Goal: Task Accomplishment & Management: Use online tool/utility

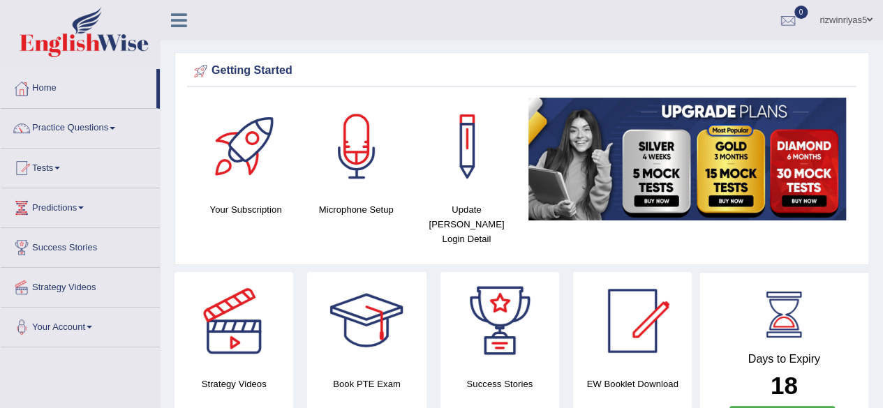
click at [359, 161] on div at bounding box center [357, 147] width 98 height 98
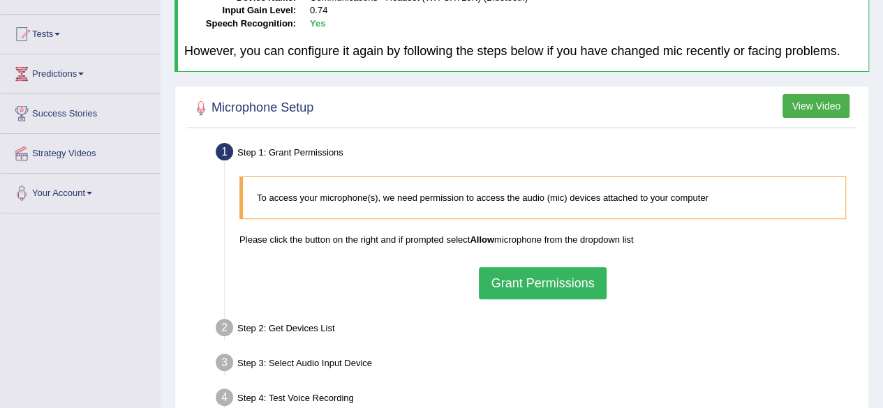
scroll to position [138, 0]
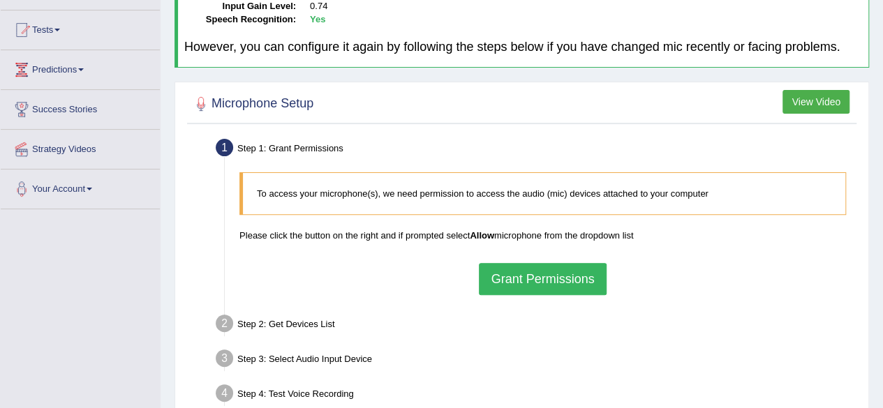
click at [586, 275] on button "Grant Permissions" at bounding box center [542, 279] width 127 height 32
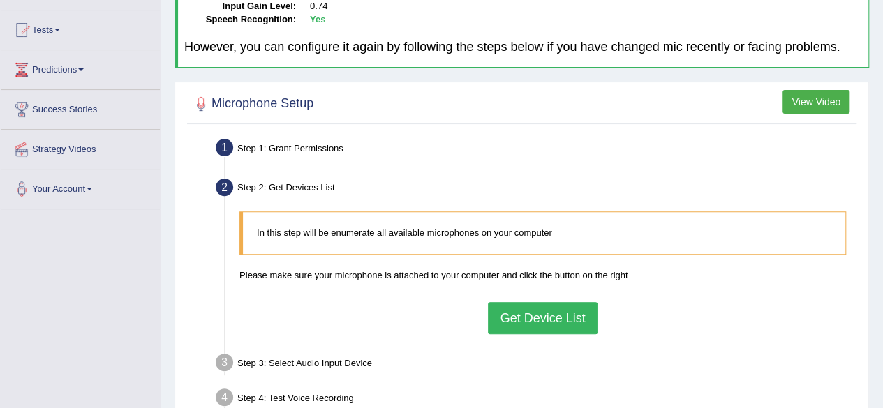
click at [570, 315] on button "Get Device List" at bounding box center [542, 318] width 109 height 32
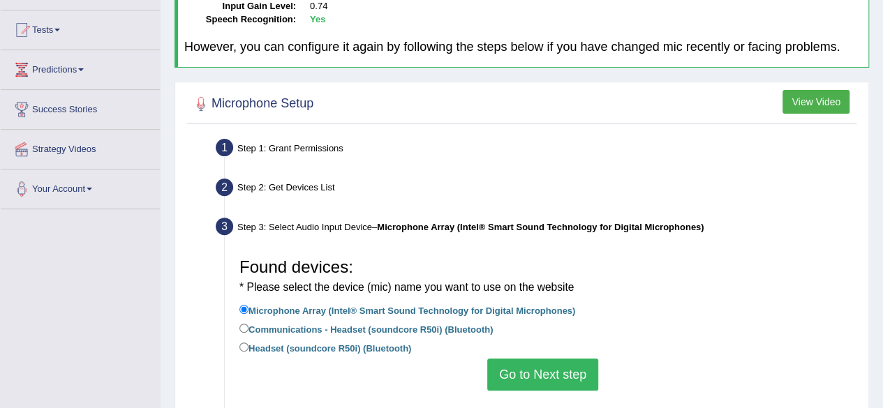
click at [300, 345] on label "Headset (soundcore R50i) (Bluetooth)" at bounding box center [325, 347] width 172 height 15
click at [248, 345] on input "Headset (soundcore R50i) (Bluetooth)" at bounding box center [243, 347] width 9 height 9
radio input "true"
click at [541, 366] on button "Go to Next step" at bounding box center [542, 375] width 111 height 32
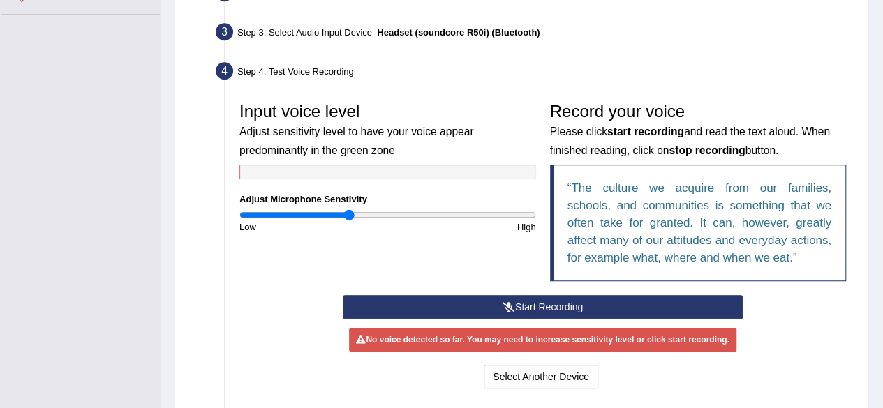
scroll to position [348, 0]
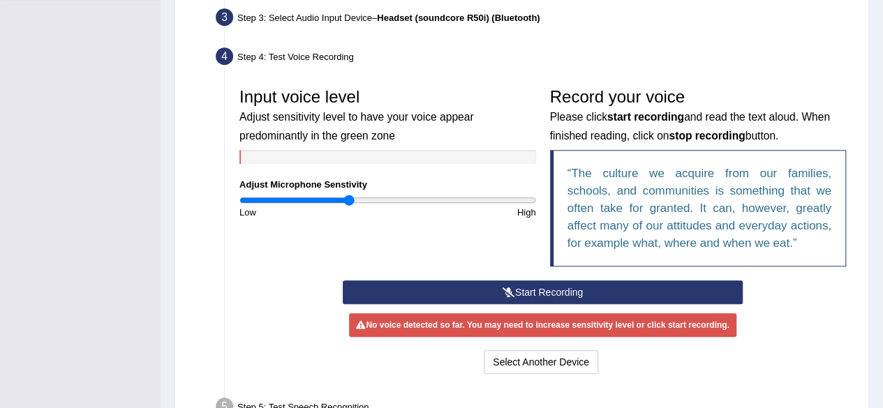
click at [519, 283] on button "Start Recording" at bounding box center [543, 293] width 400 height 24
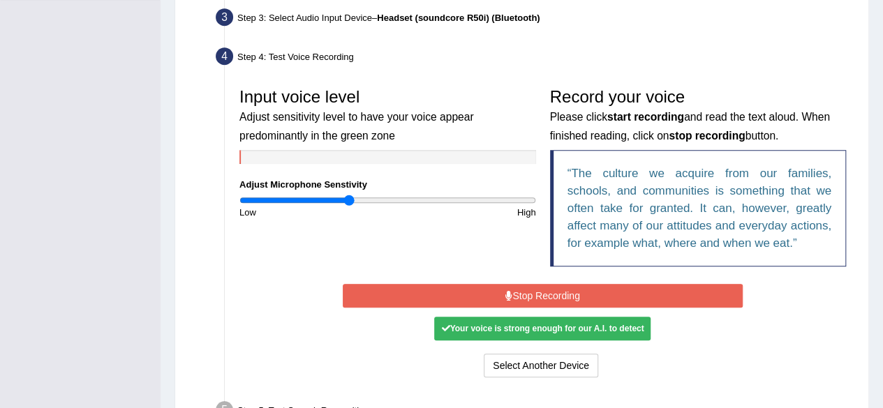
click at [553, 287] on button "Stop Recording" at bounding box center [543, 296] width 400 height 24
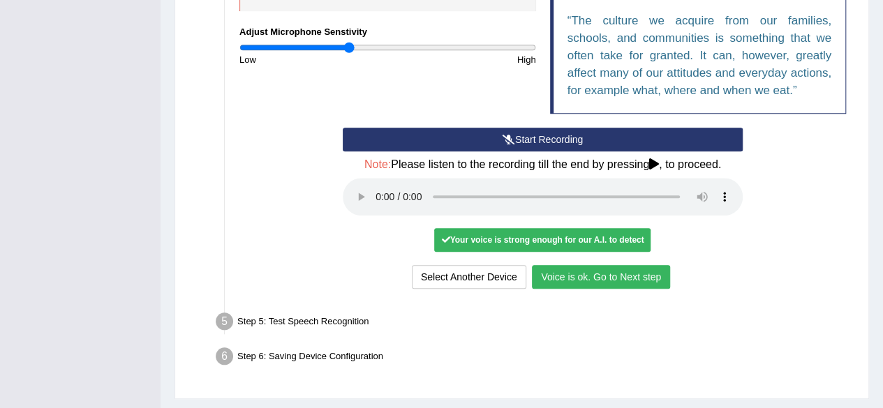
scroll to position [534, 0]
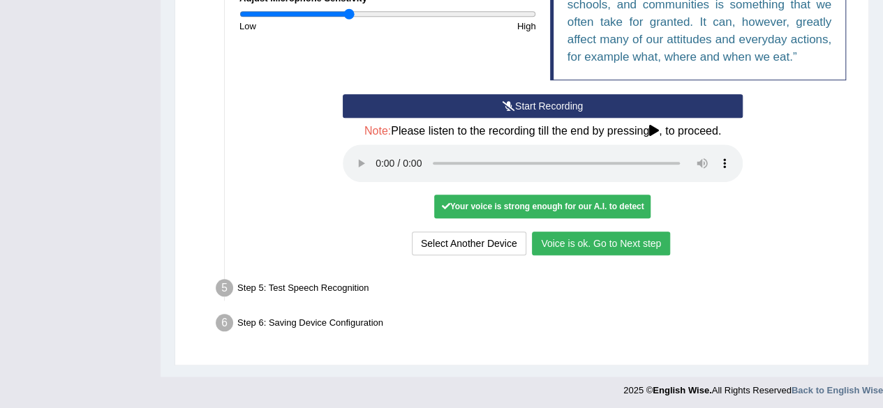
click at [568, 238] on button "Voice is ok. Go to Next step" at bounding box center [601, 244] width 138 height 24
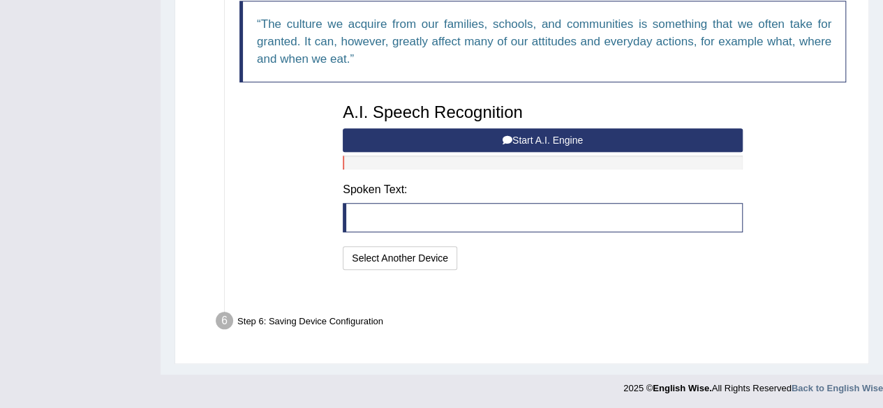
scroll to position [479, 0]
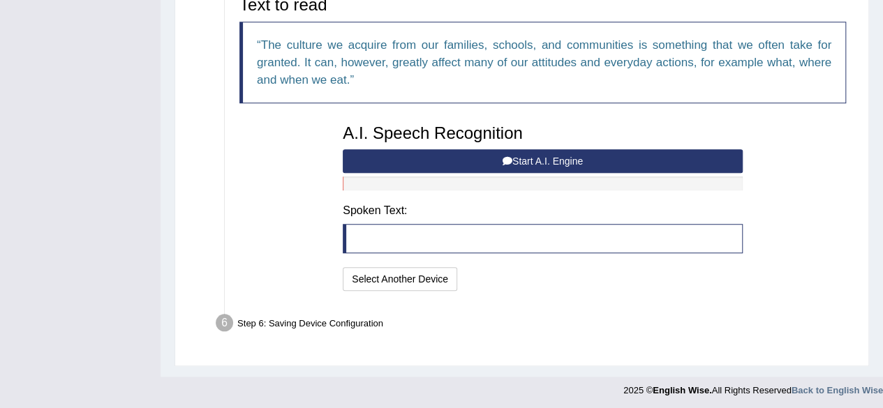
click at [528, 164] on button "Start A.I. Engine" at bounding box center [543, 161] width 400 height 24
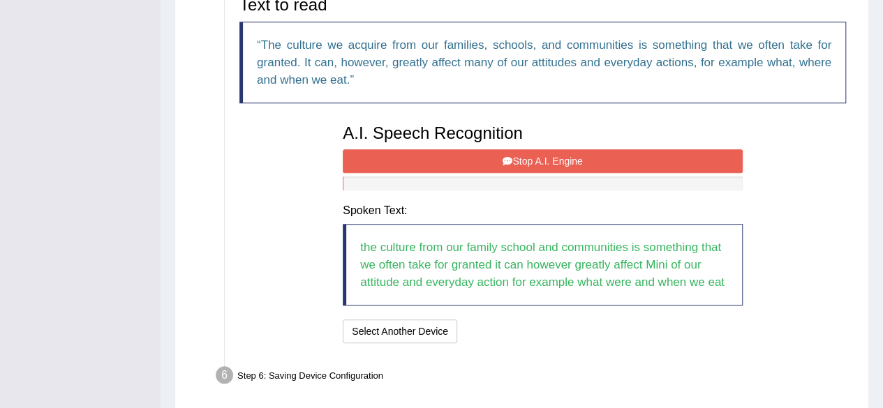
click at [679, 156] on button "Stop A.I. Engine" at bounding box center [543, 161] width 400 height 24
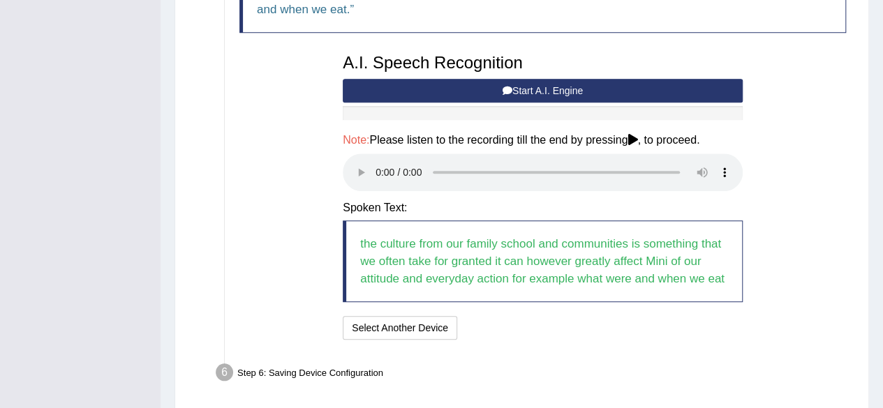
scroll to position [599, 0]
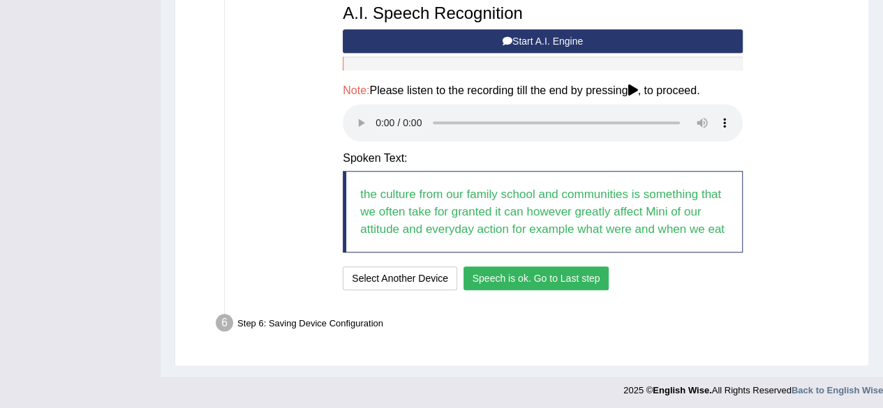
click at [546, 276] on button "Speech is ok. Go to Last step" at bounding box center [536, 279] width 146 height 24
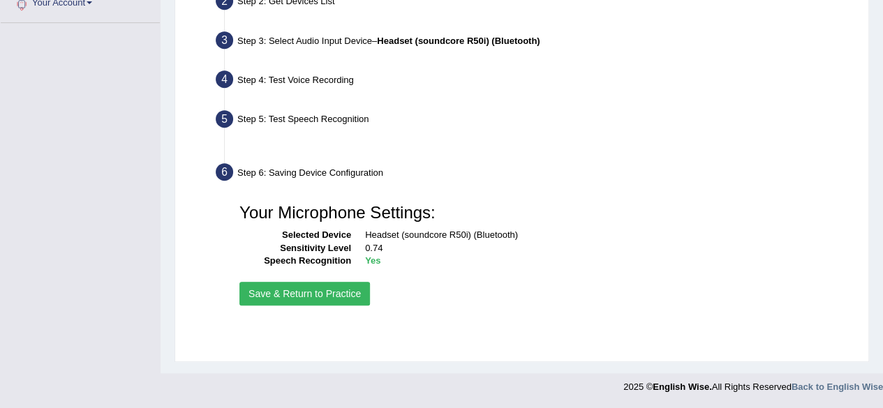
scroll to position [324, 0]
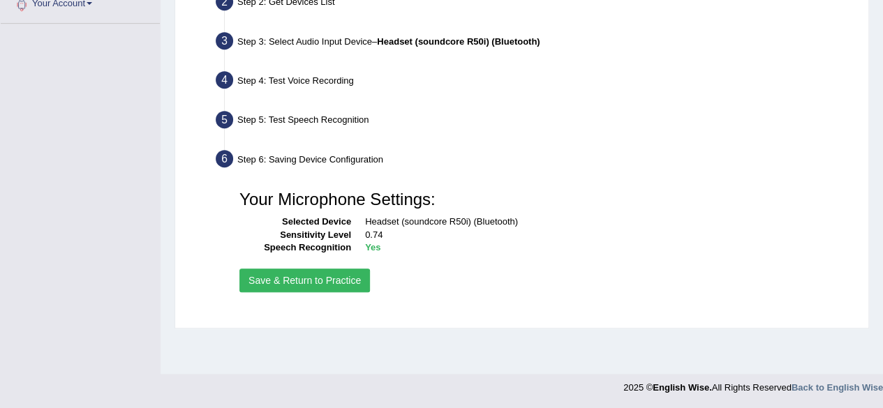
click at [333, 281] on button "Save & Return to Practice" at bounding box center [304, 281] width 131 height 24
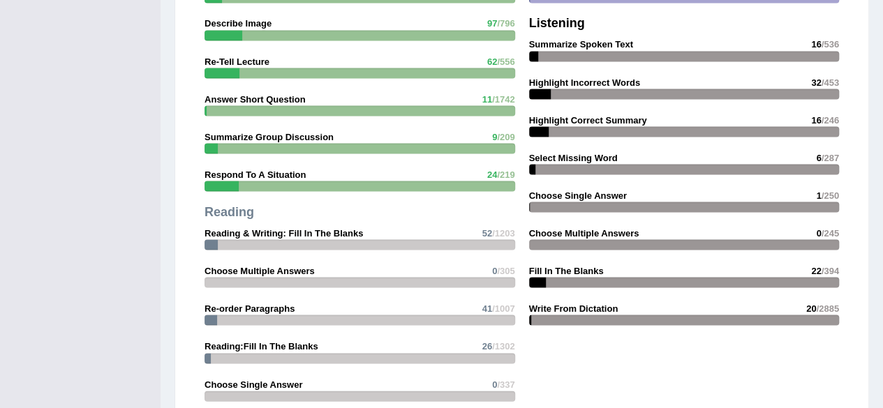
scroll to position [1283, 0]
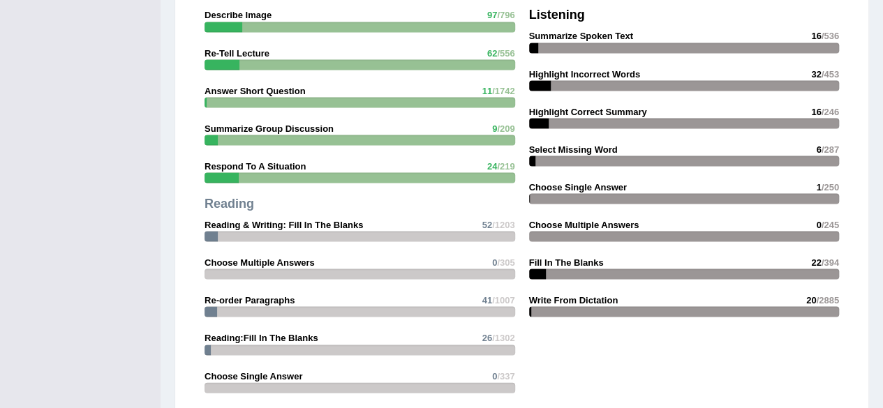
drag, startPoint x: 0, startPoint y: 0, endPoint x: 893, endPoint y: 280, distance: 935.4
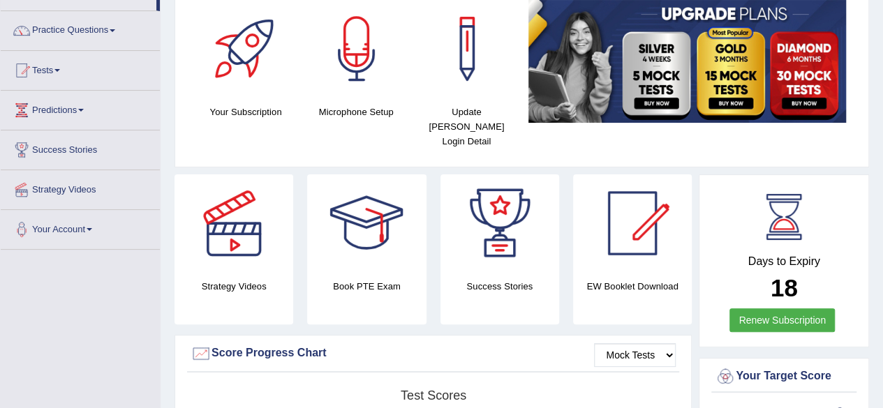
scroll to position [33, 0]
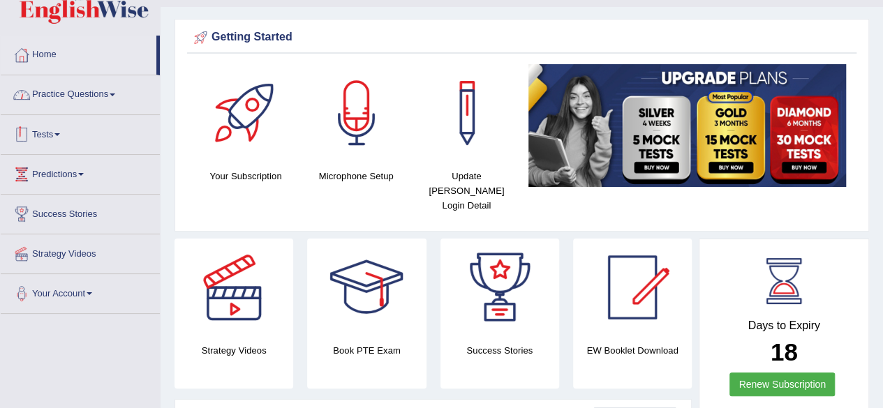
click at [63, 138] on link "Tests" at bounding box center [80, 132] width 159 height 35
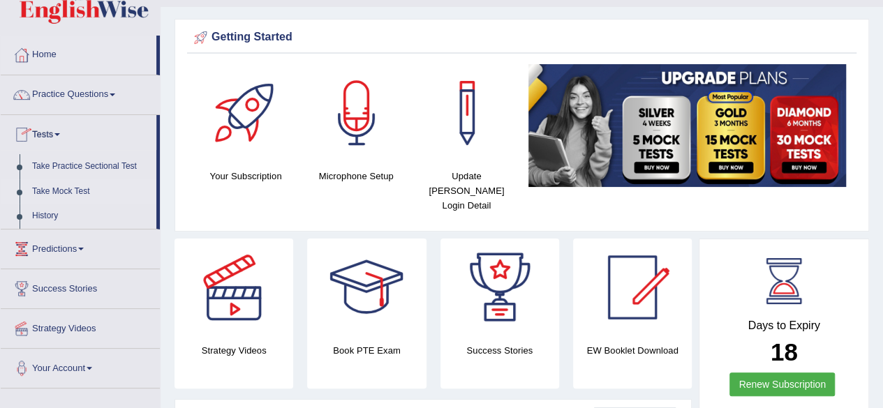
click at [78, 188] on link "Take Mock Test" at bounding box center [91, 191] width 131 height 25
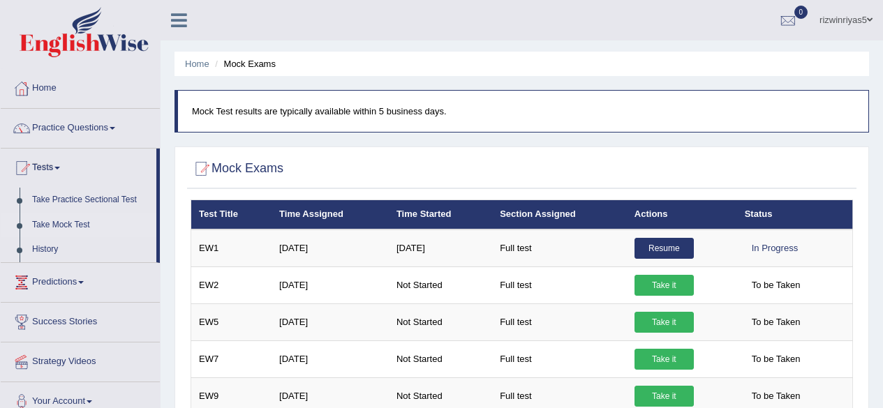
click at [500, 170] on div at bounding box center [522, 169] width 662 height 29
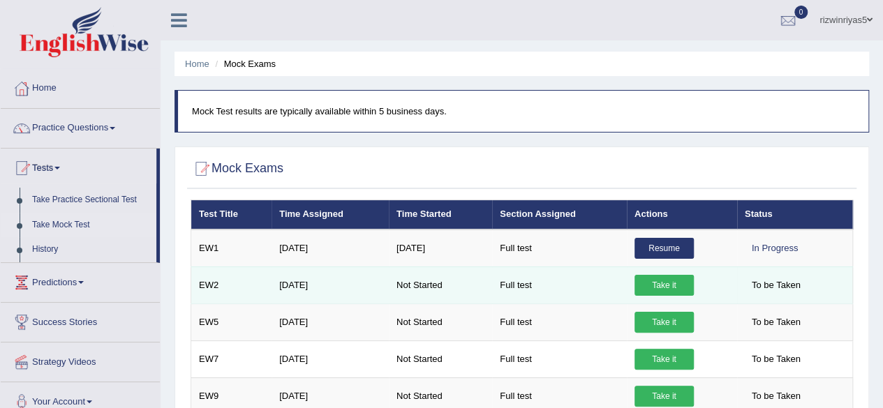
click at [660, 280] on link "Take it" at bounding box center [663, 285] width 59 height 21
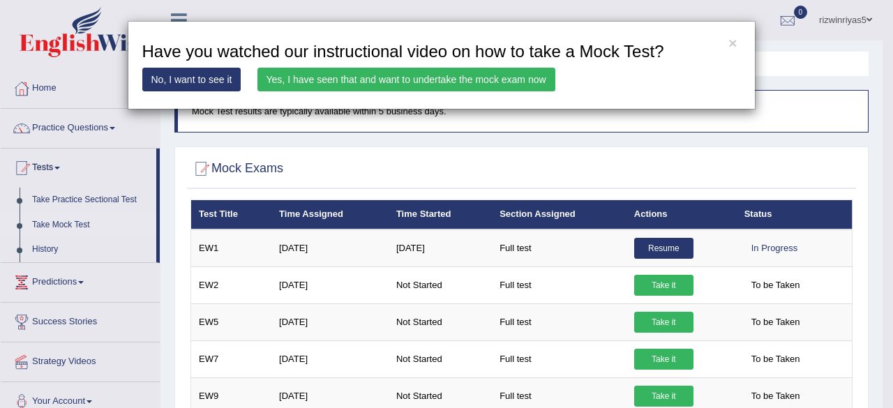
click at [511, 83] on link "Yes, I have seen that and want to undertake the mock exam now" at bounding box center [407, 80] width 298 height 24
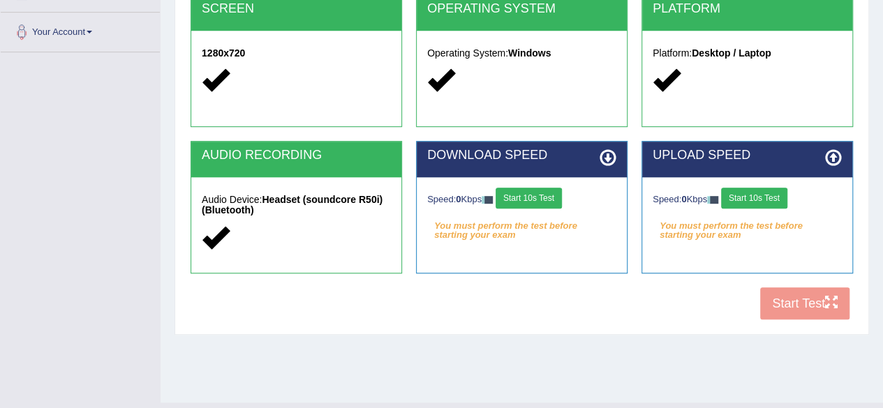
click at [544, 199] on button "Start 10s Test" at bounding box center [528, 198] width 66 height 21
click at [752, 197] on button "Start 10s Test" at bounding box center [754, 198] width 66 height 21
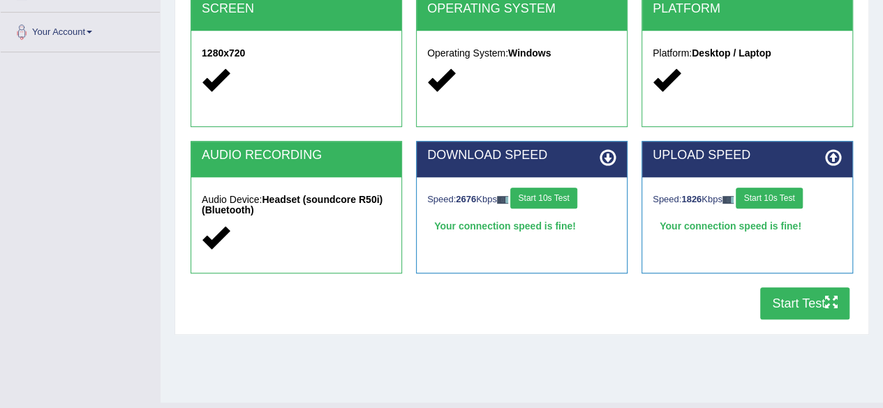
click at [782, 297] on button "Start Test" at bounding box center [804, 304] width 89 height 32
